Goal: Task Accomplishment & Management: Use online tool/utility

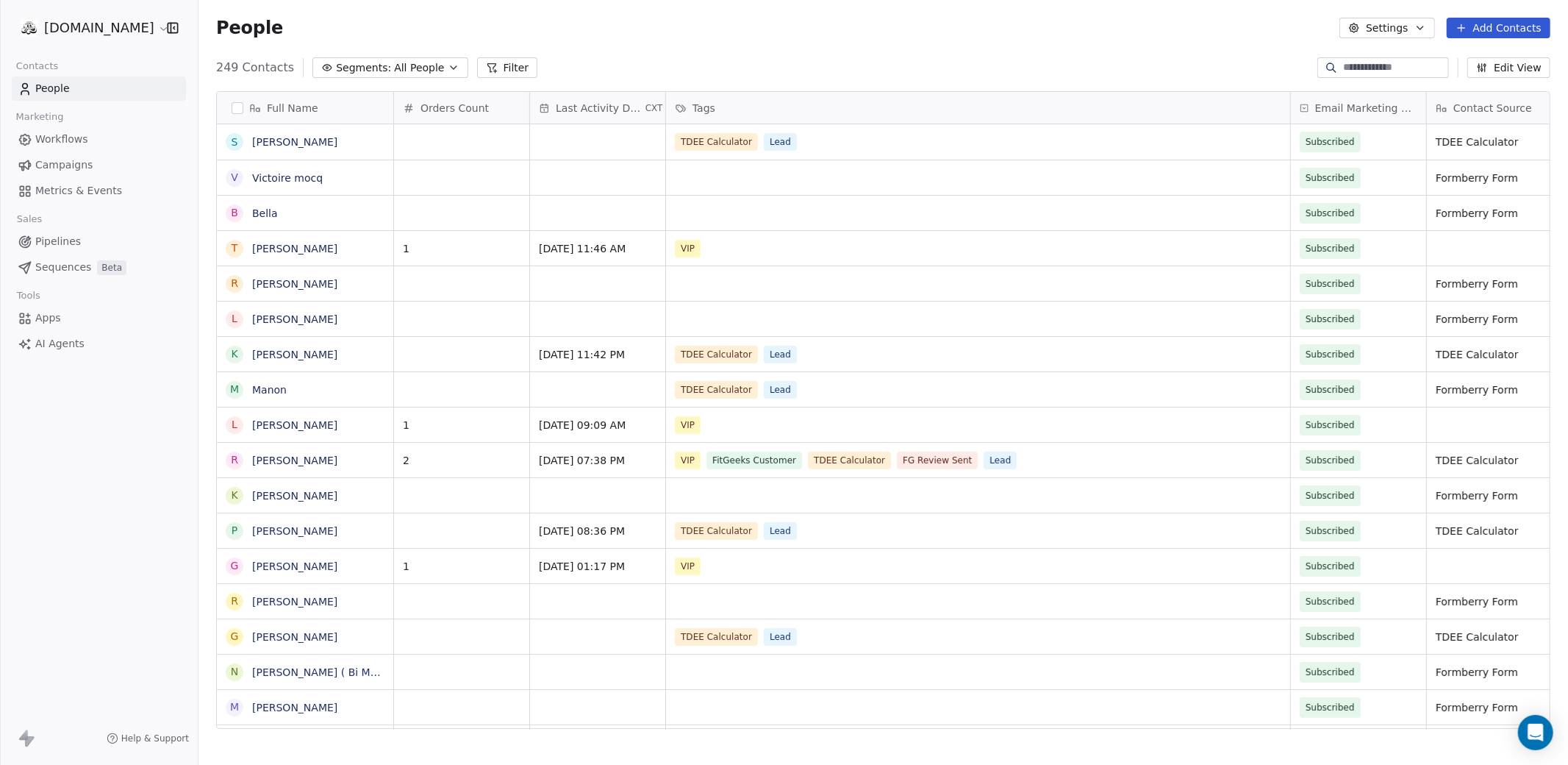
scroll to position [672, 1369]
click at [75, 29] on html "fitgeeks.co Contacts People Marketing Workflows Campaigns Metrics & Events Sale…" at bounding box center [784, 437] width 1568 height 875
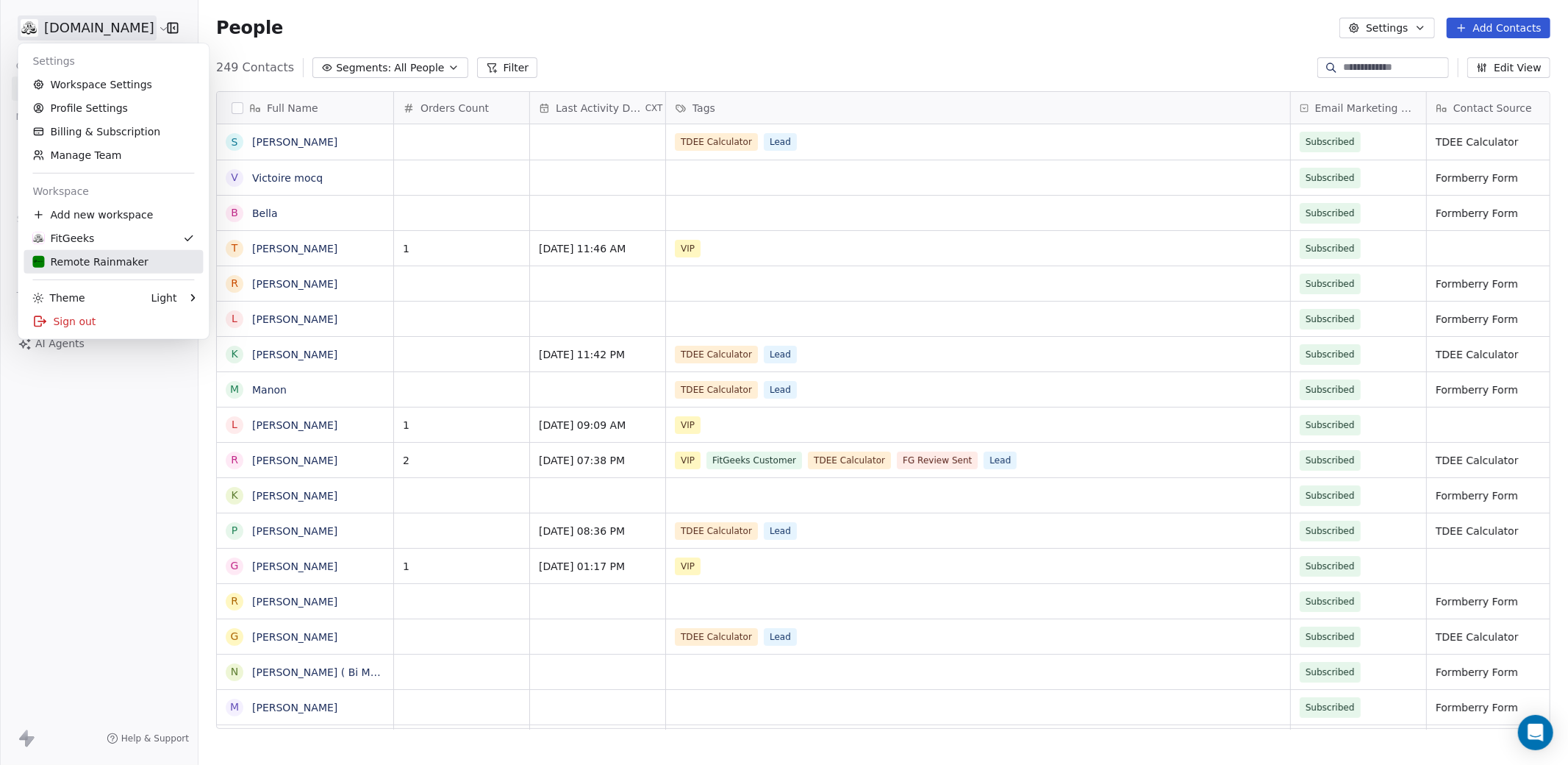
click at [89, 269] on link "Remote Rainmaker" at bounding box center [113, 261] width 179 height 23
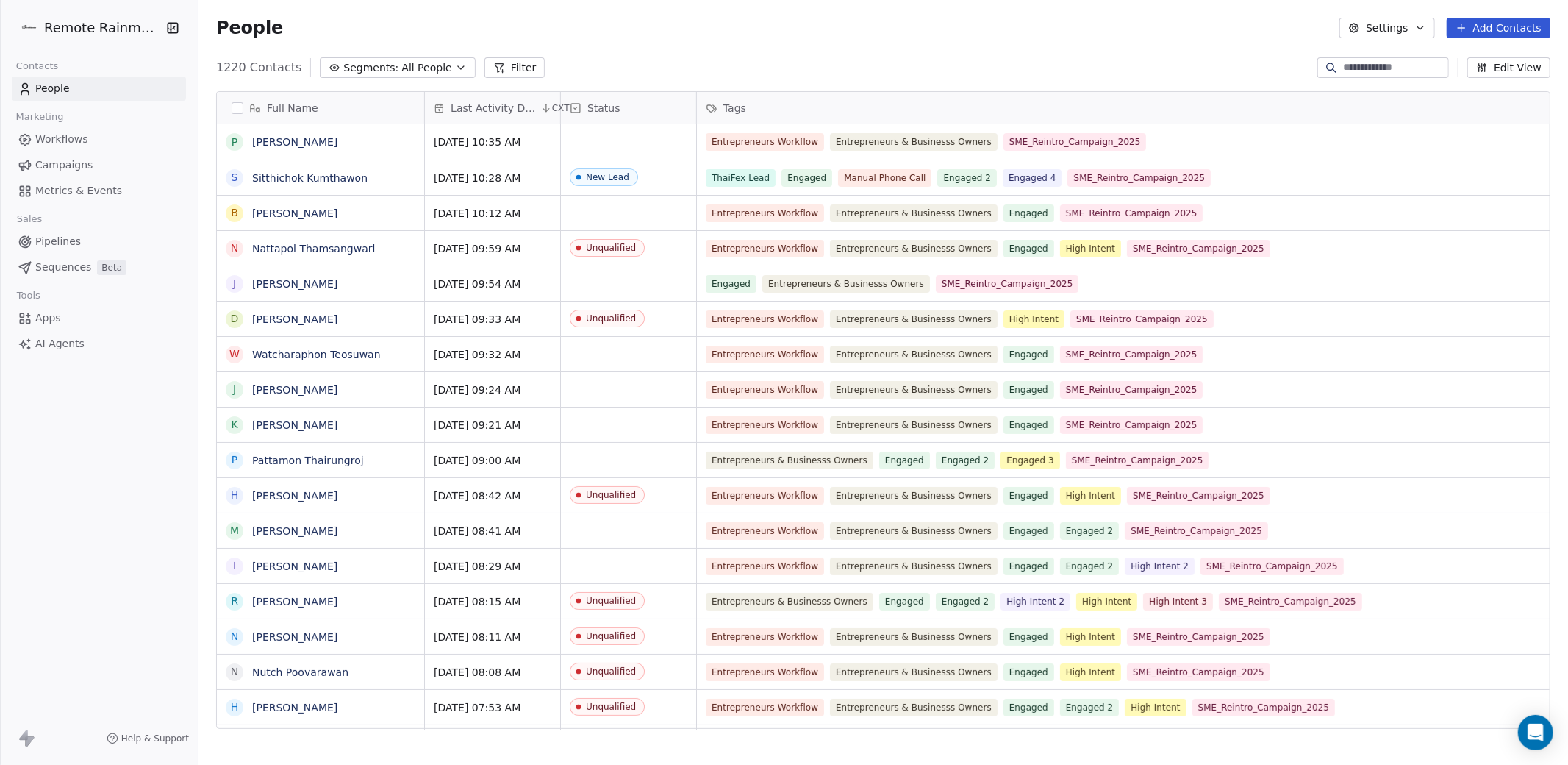
scroll to position [672, 1369]
click at [51, 142] on span "Workflows" at bounding box center [61, 139] width 53 height 15
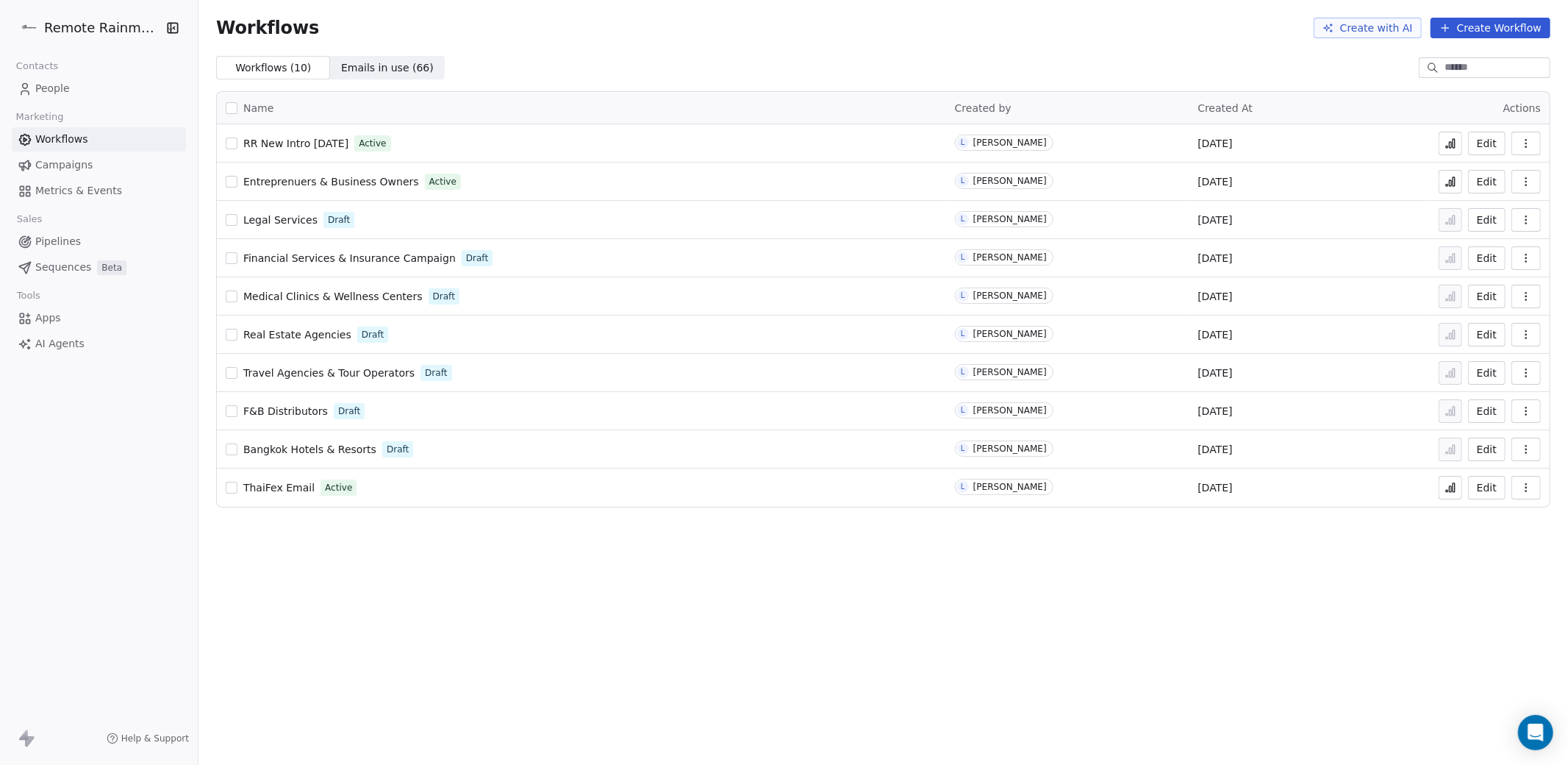
click at [1480, 142] on button "Edit" at bounding box center [1487, 143] width 38 height 23
click at [1447, 142] on icon at bounding box center [1451, 143] width 12 height 12
click at [1446, 144] on icon at bounding box center [1451, 143] width 12 height 12
